Goal: Task Accomplishment & Management: Manage account settings

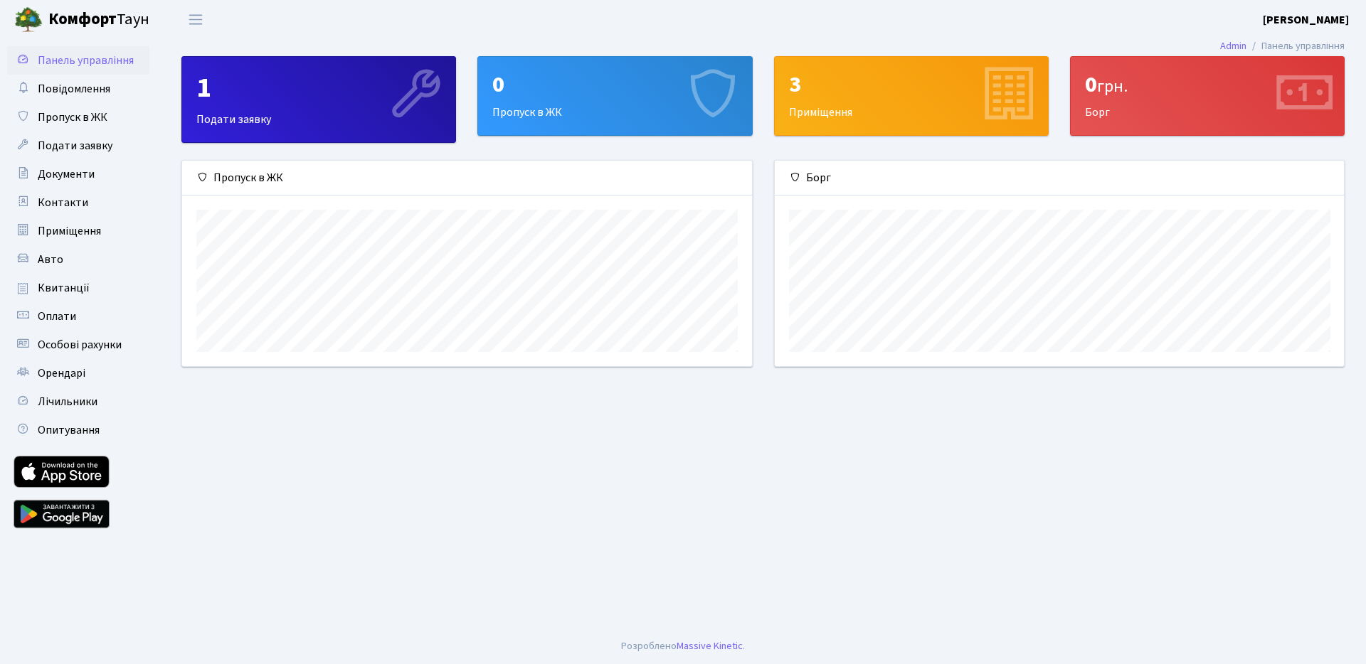
scroll to position [206, 569]
click at [348, 95] on div "1" at bounding box center [318, 88] width 245 height 34
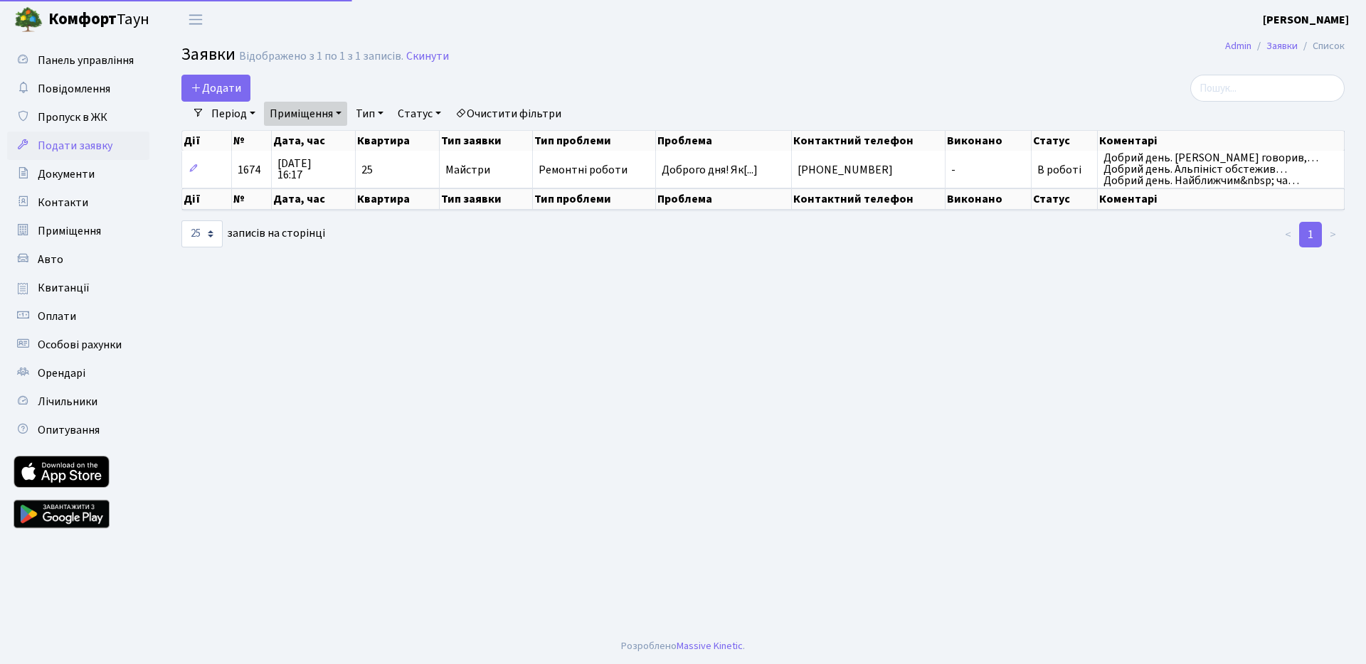
select select "25"
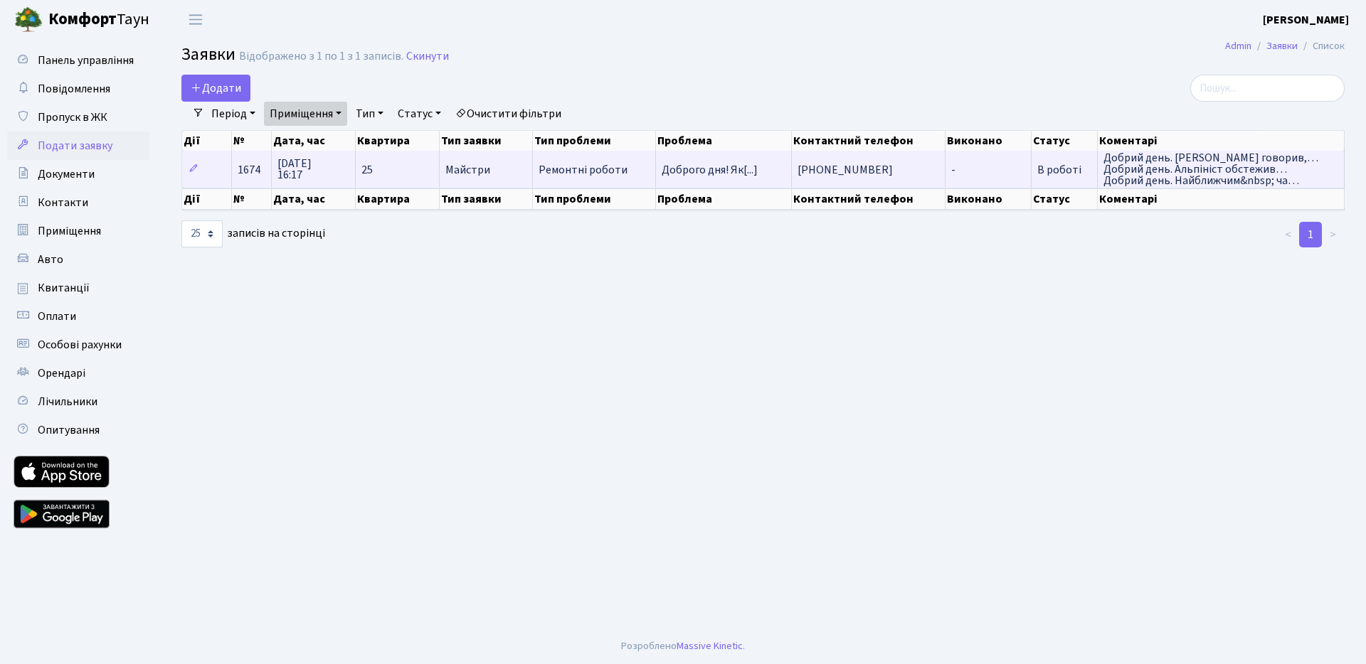
click at [1039, 169] on span "В роботі" at bounding box center [1059, 170] width 44 height 16
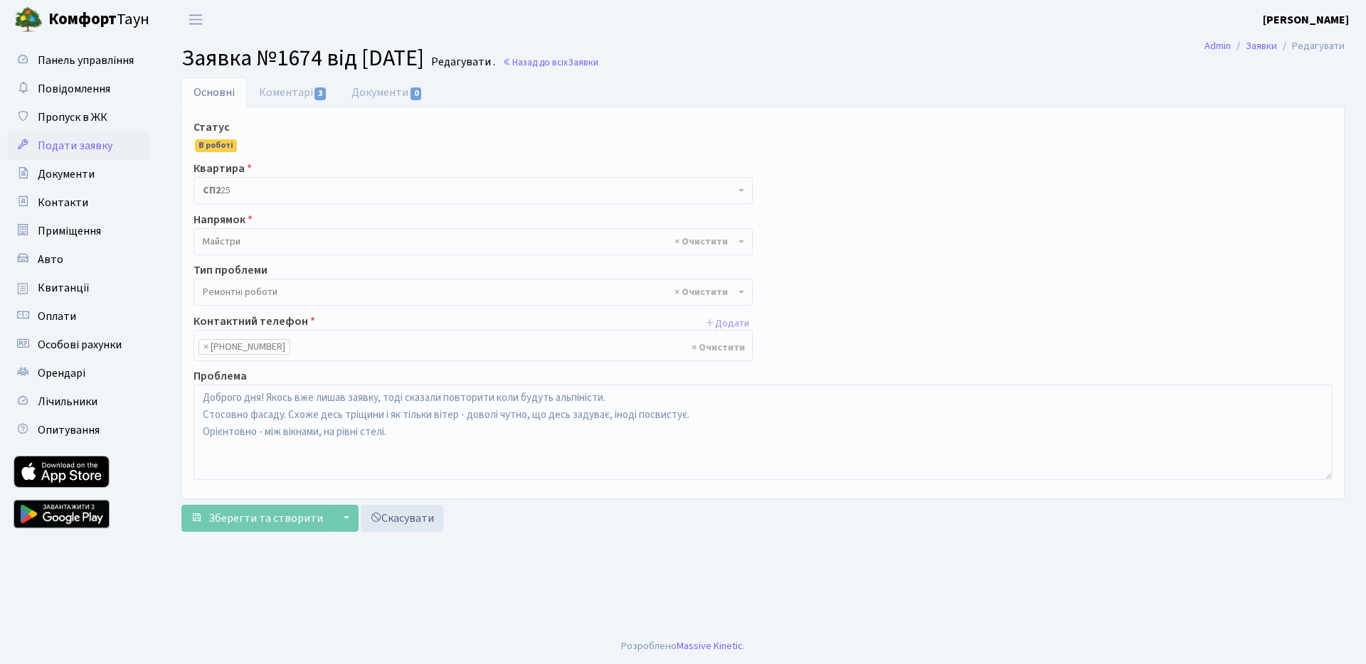
select select "62"
click at [280, 101] on link "Коментарі 3" at bounding box center [293, 92] width 92 height 29
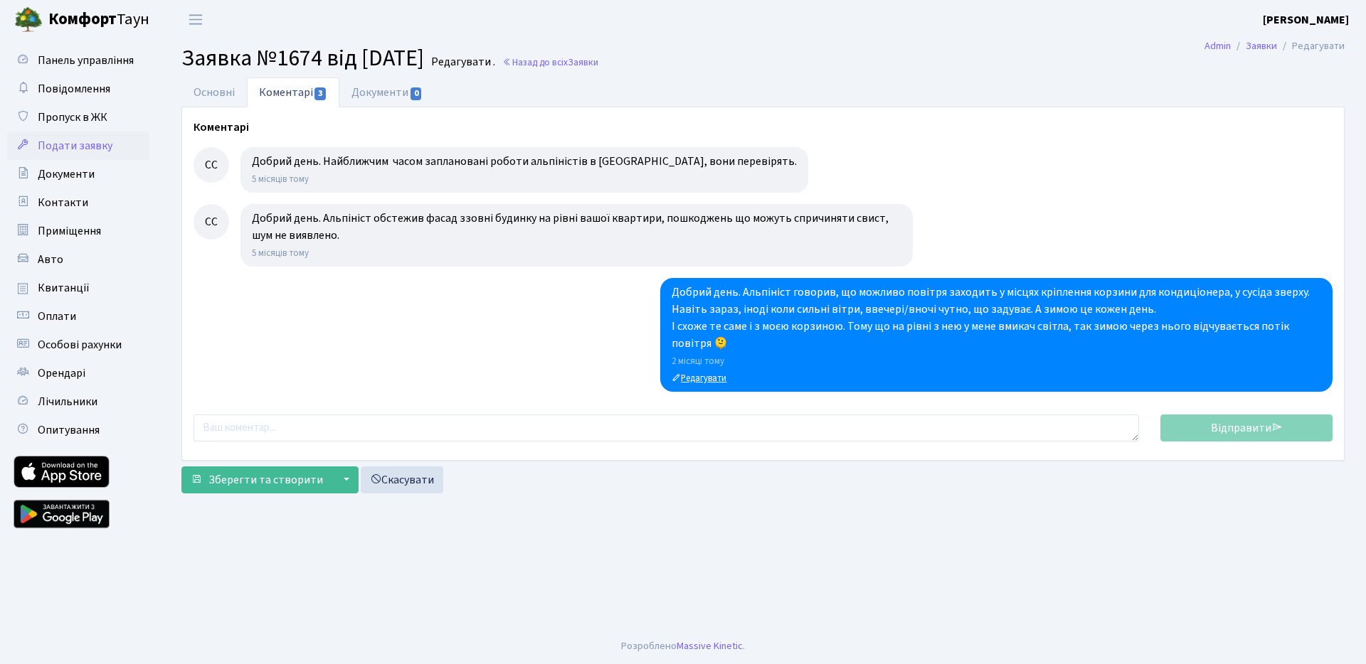
click at [716, 381] on small "Редагувати" at bounding box center [699, 378] width 55 height 13
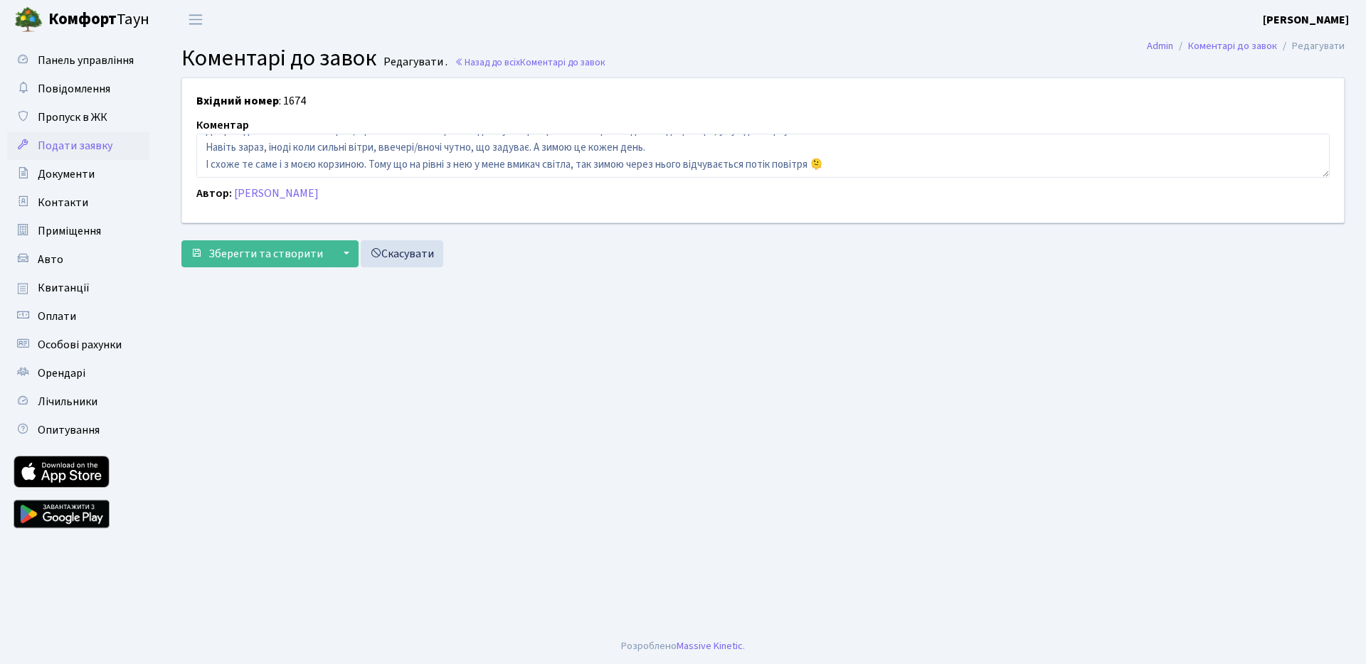
scroll to position [17, 0]
click at [363, 165] on textarea "Добрий день. Альпініст говорив, що можливо повітря заходить у місцях кріплення …" at bounding box center [762, 156] width 1133 height 44
type textarea "Добрий день. Альпініст говорив, що можливо повітря заходить у місцях кріплення …"
click at [333, 258] on button "▼" at bounding box center [345, 253] width 27 height 27
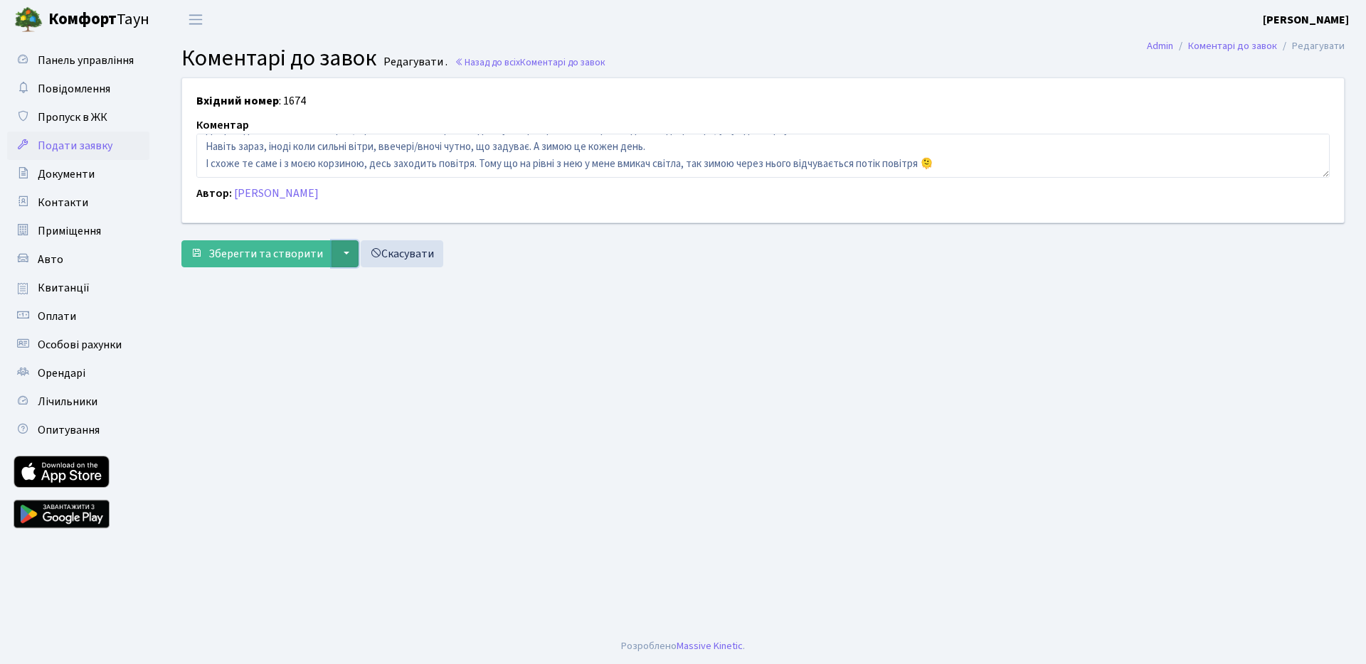
click at [332, 253] on button "▼" at bounding box center [345, 253] width 27 height 27
click at [422, 284] on button "Зберегти і вийти" at bounding box center [439, 286] width 214 height 22
click at [487, 55] on link "Назад до всіх Коментарі до завок" at bounding box center [530, 62] width 151 height 14
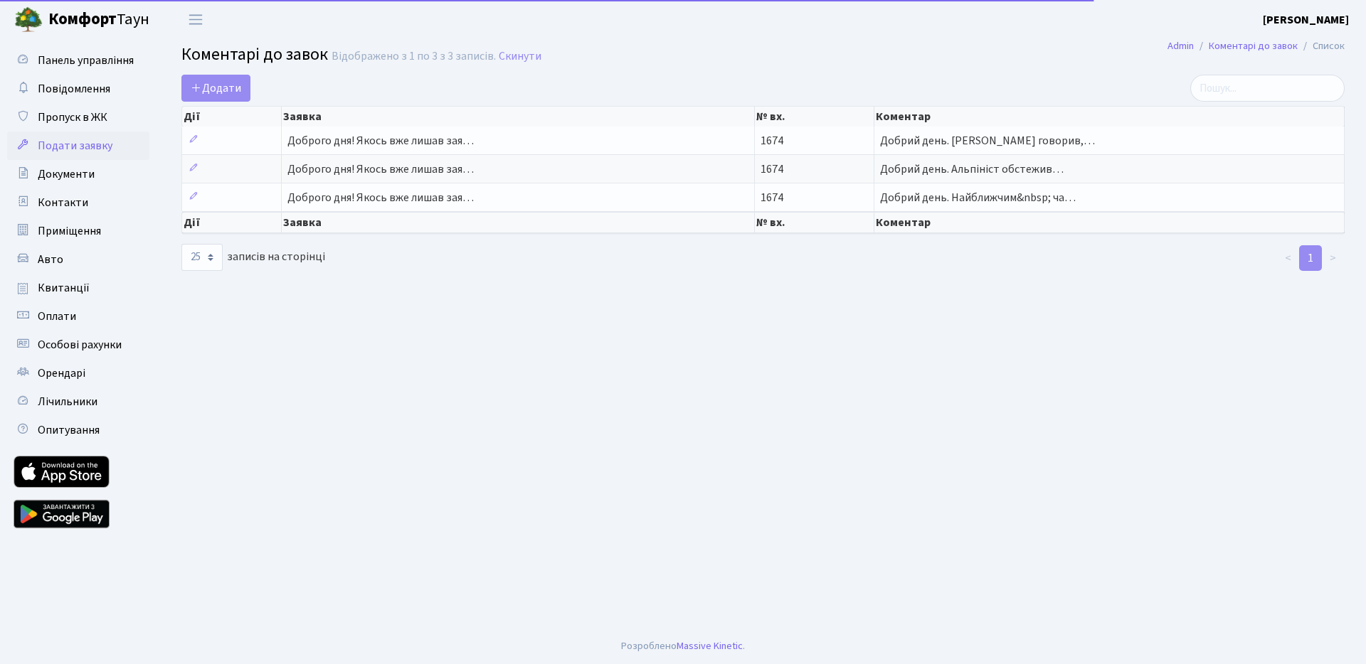
select select "25"
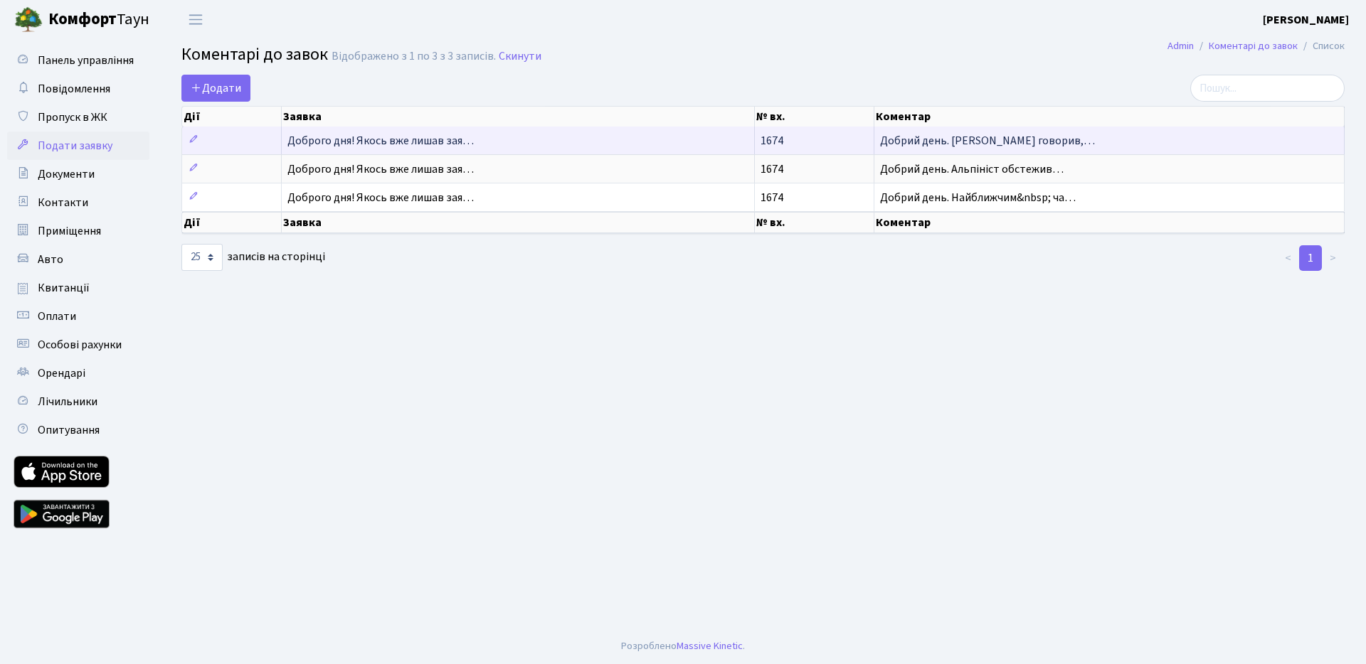
click at [492, 130] on td "Доброго дня! Якось вже лишав зая…" at bounding box center [518, 141] width 473 height 28
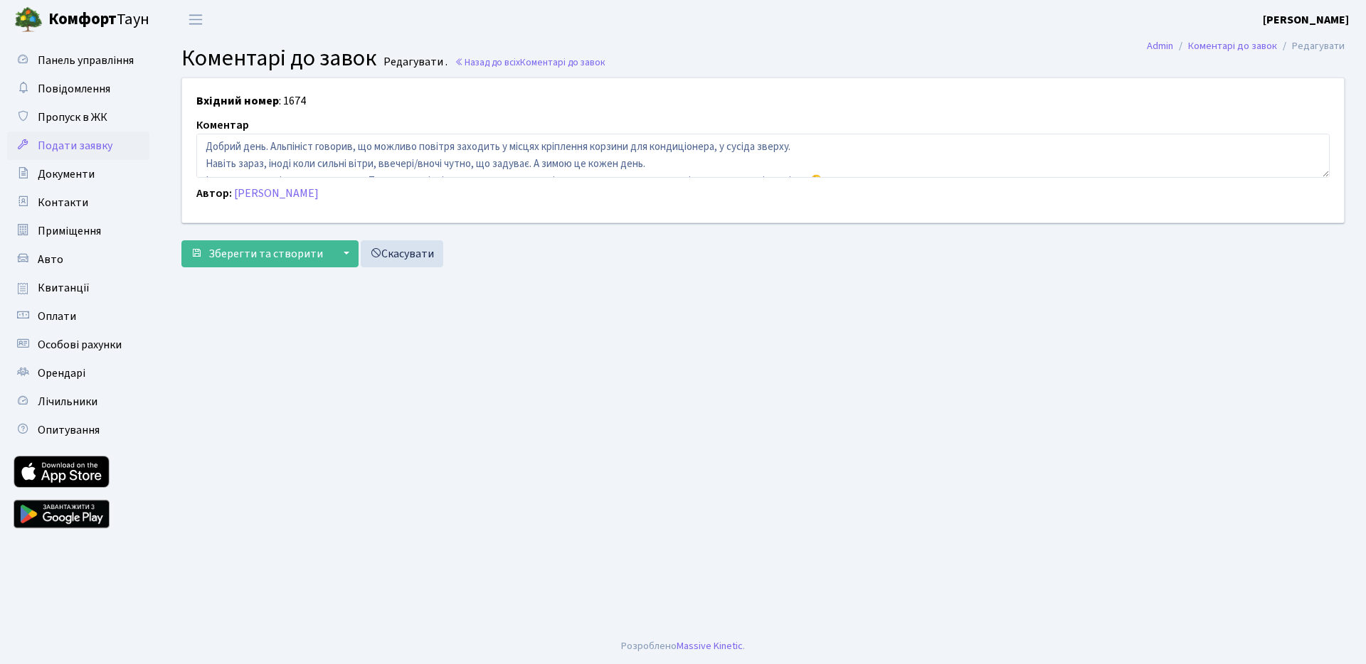
click at [92, 151] on span "Подати заявку" at bounding box center [75, 146] width 75 height 16
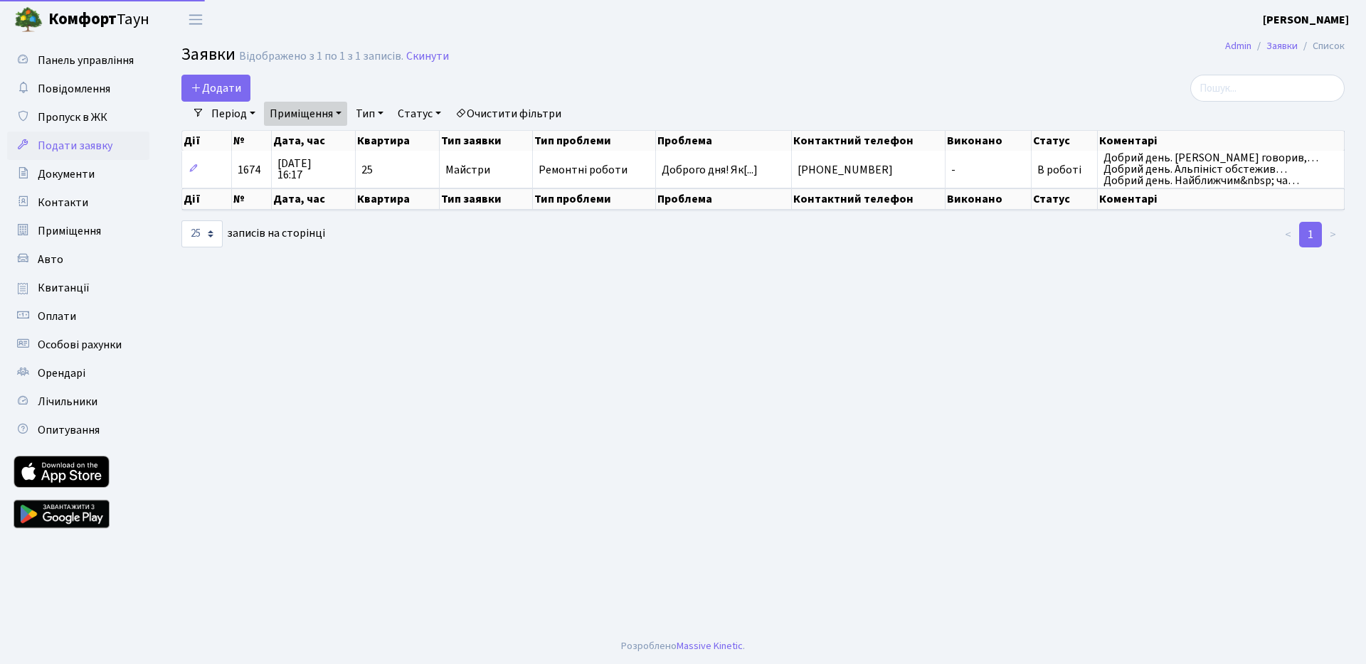
select select "25"
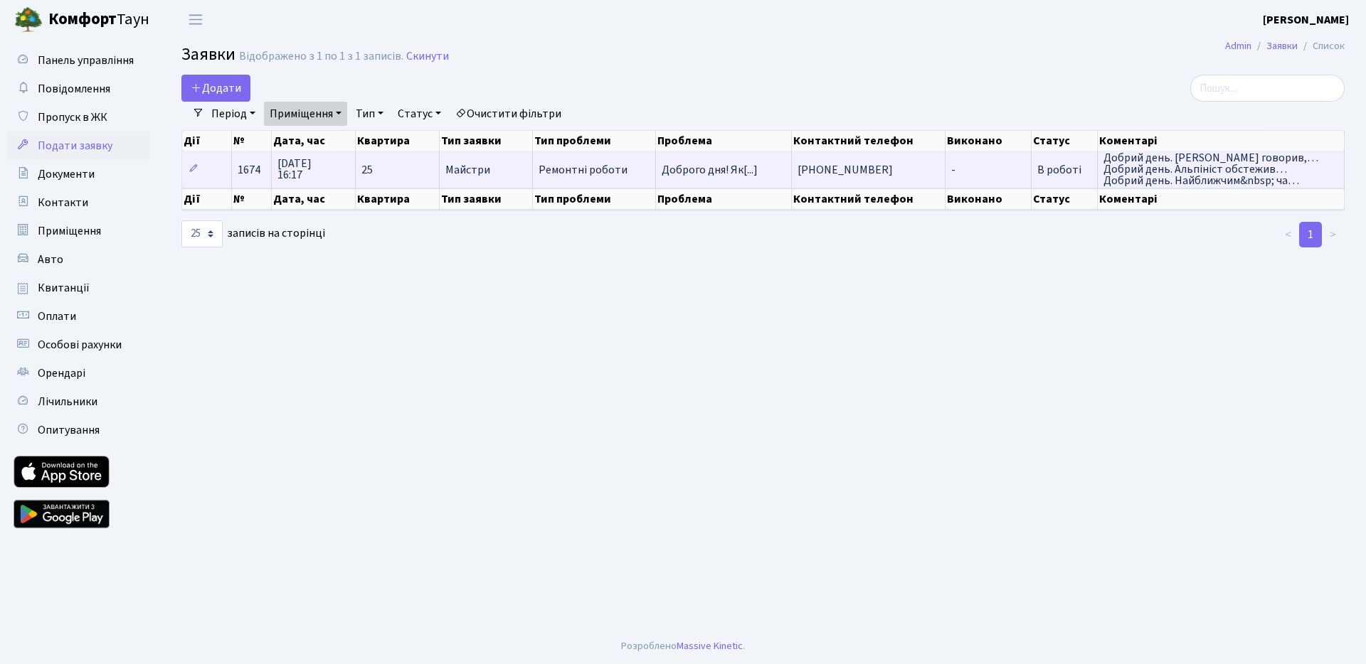
click at [1056, 166] on span "В роботі" at bounding box center [1059, 170] width 44 height 16
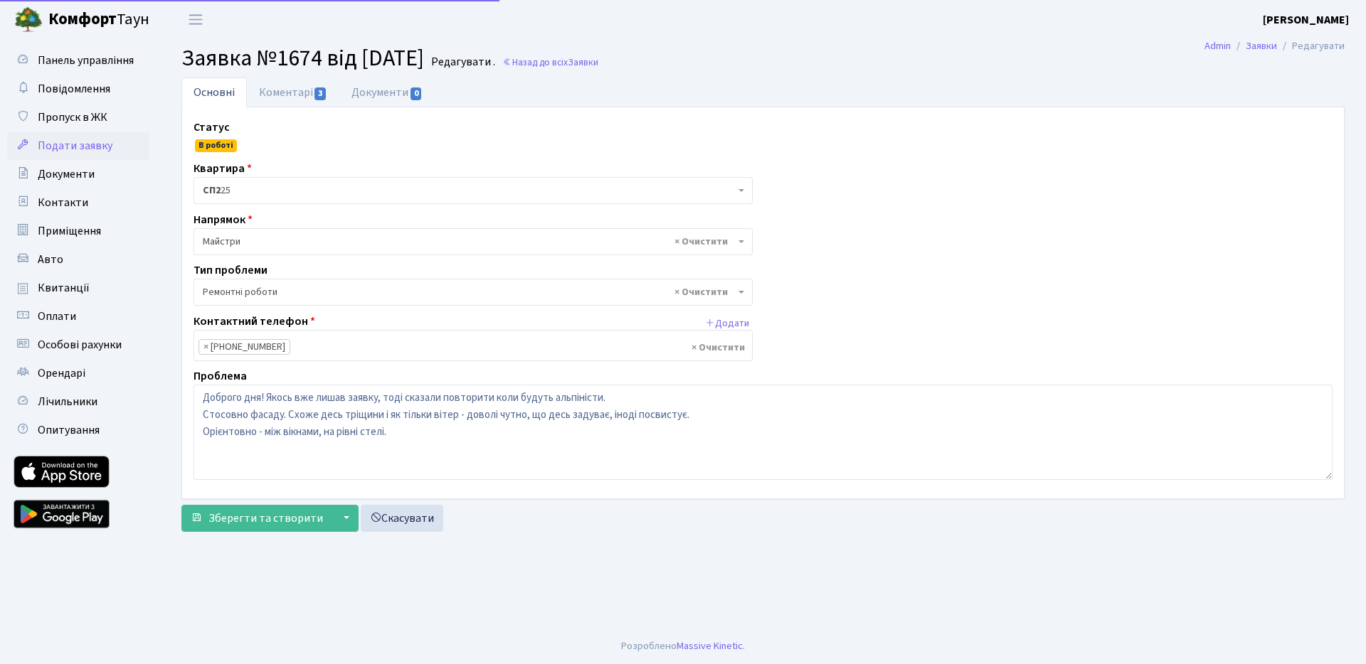
select select "62"
click at [288, 97] on link "Коментарі 3" at bounding box center [293, 92] width 92 height 29
